Goal: Information Seeking & Learning: Learn about a topic

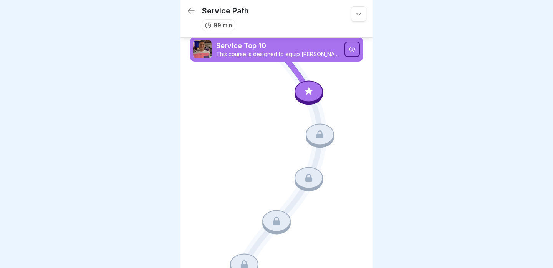
click at [302, 93] on div at bounding box center [308, 90] width 28 height 21
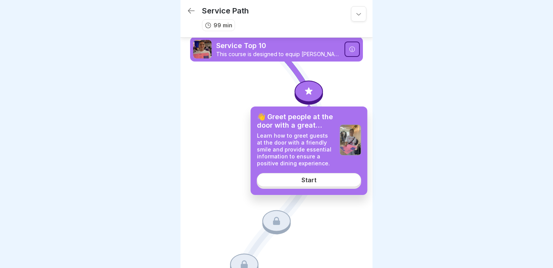
click at [289, 180] on link "Start" at bounding box center [309, 180] width 104 height 14
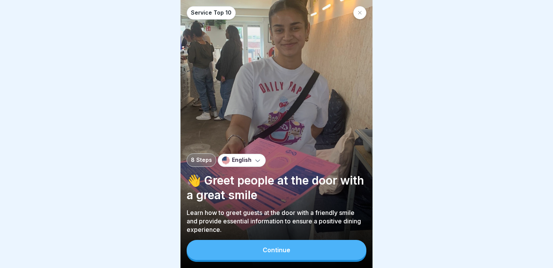
click at [283, 246] on button "Continue" at bounding box center [277, 250] width 180 height 20
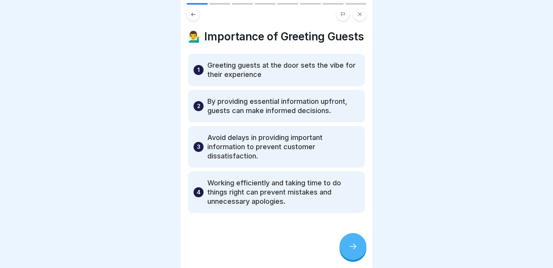
click at [355, 251] on div at bounding box center [352, 246] width 27 height 27
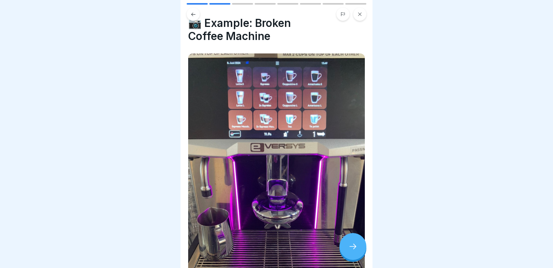
scroll to position [17, 0]
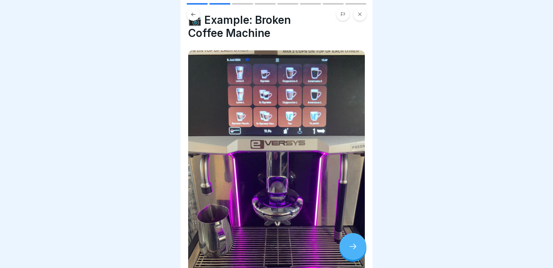
click at [359, 253] on div at bounding box center [352, 246] width 27 height 27
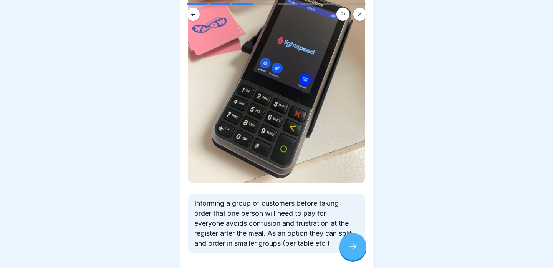
scroll to position [121, 0]
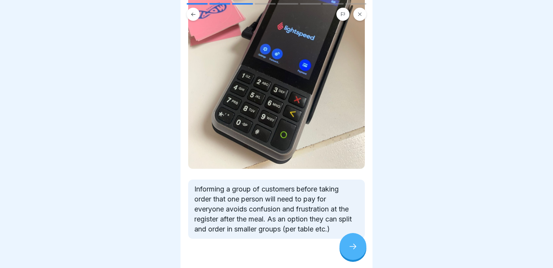
click at [352, 238] on div at bounding box center [352, 246] width 27 height 27
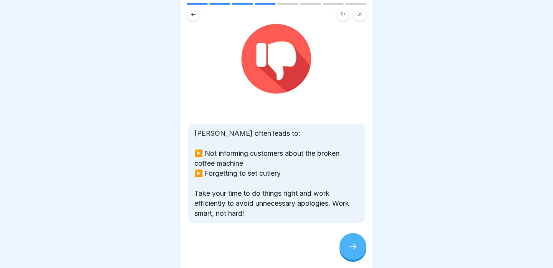
scroll to position [51, 0]
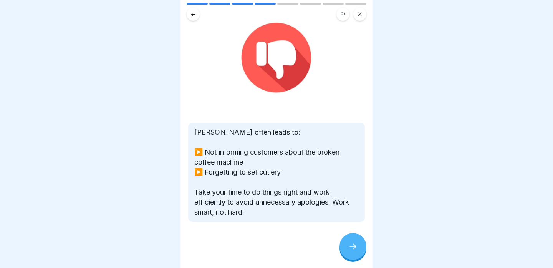
click at [351, 240] on div at bounding box center [352, 246] width 27 height 27
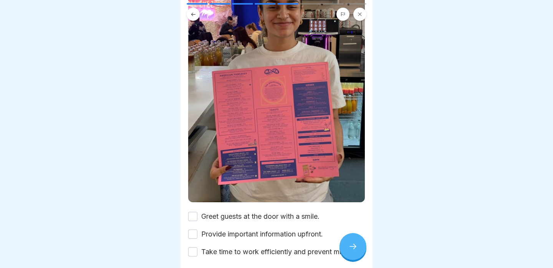
scroll to position [135, 0]
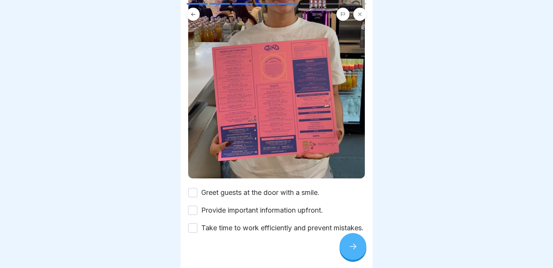
click at [192, 193] on button "Greet guests at the door with a smile." at bounding box center [192, 192] width 9 height 9
click at [193, 208] on button "Provide important information upfront." at bounding box center [192, 209] width 9 height 9
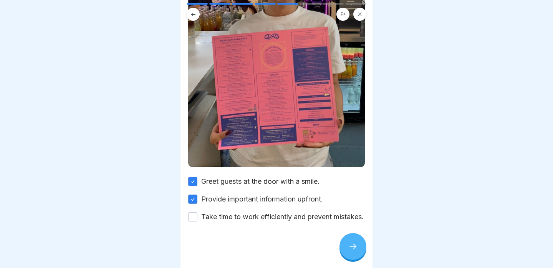
click at [194, 219] on button "Take time to work efficiently and prevent mistakes." at bounding box center [192, 216] width 9 height 9
click at [352, 246] on icon at bounding box center [352, 245] width 9 height 9
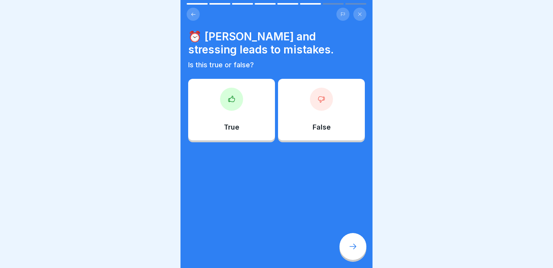
click at [253, 101] on div "True" at bounding box center [231, 109] width 87 height 61
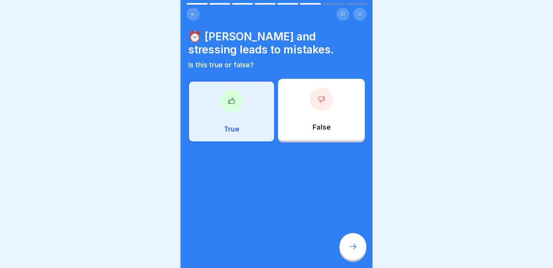
click at [356, 248] on icon at bounding box center [352, 245] width 9 height 9
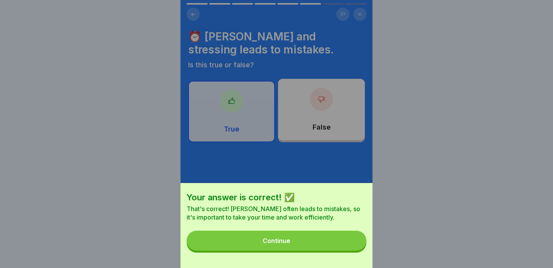
click at [338, 241] on button "Continue" at bounding box center [277, 240] width 180 height 20
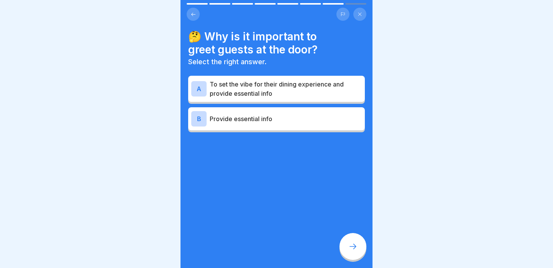
click at [303, 94] on p "To set the vibe for their dining experience and provide essential info" at bounding box center [286, 88] width 152 height 18
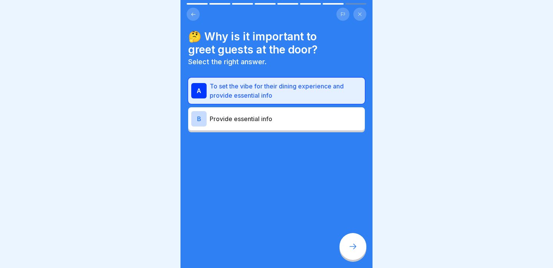
click at [353, 247] on icon at bounding box center [352, 245] width 9 height 9
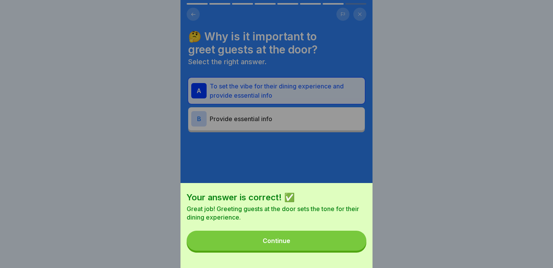
click at [346, 240] on button "Continue" at bounding box center [277, 240] width 180 height 20
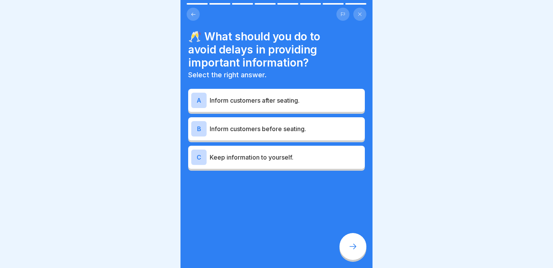
click at [346, 131] on p "Inform customers before seating." at bounding box center [286, 128] width 152 height 9
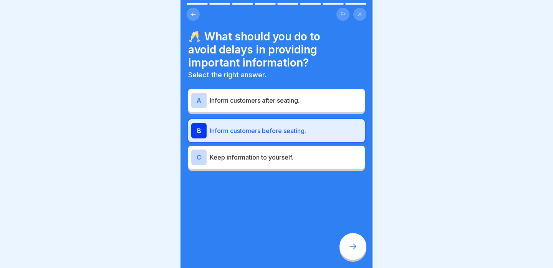
click at [357, 252] on div at bounding box center [352, 246] width 27 height 27
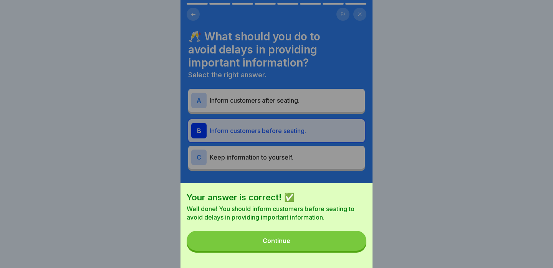
click at [355, 241] on button "Continue" at bounding box center [277, 240] width 180 height 20
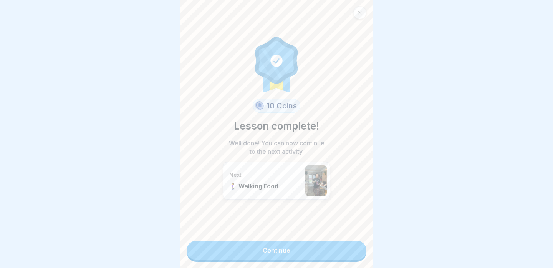
click at [362, 11] on div at bounding box center [359, 12] width 13 height 13
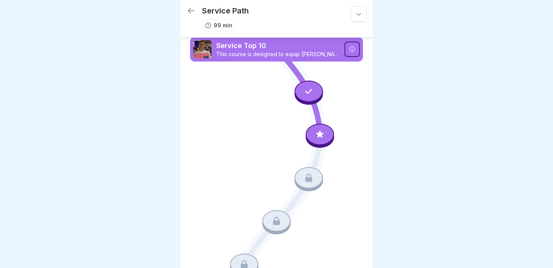
scroll to position [2, 0]
